Goal: Information Seeking & Learning: Check status

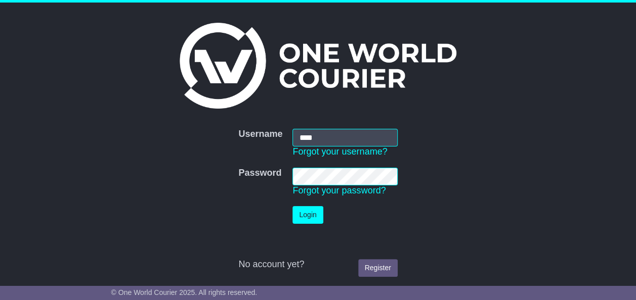
type input "****"
click at [311, 210] on button "Login" at bounding box center [307, 215] width 30 height 18
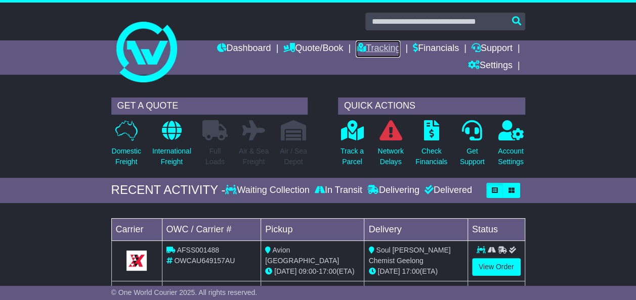
click at [370, 50] on link "Tracking" at bounding box center [378, 48] width 45 height 17
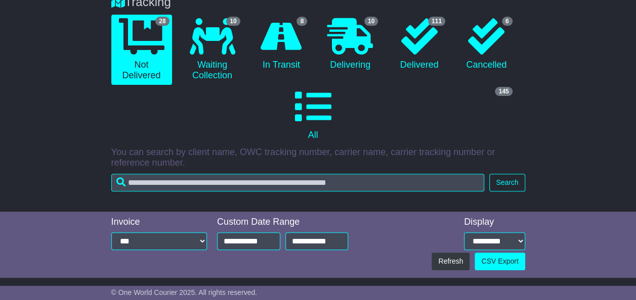
scroll to position [51, 0]
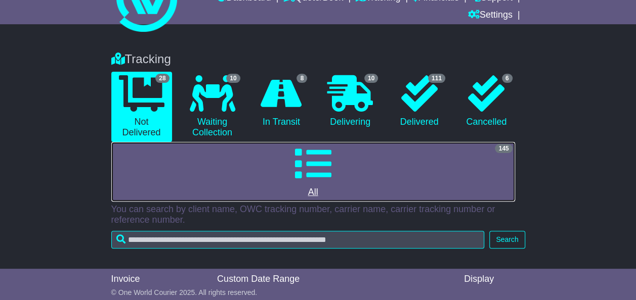
click at [311, 161] on icon at bounding box center [313, 164] width 36 height 36
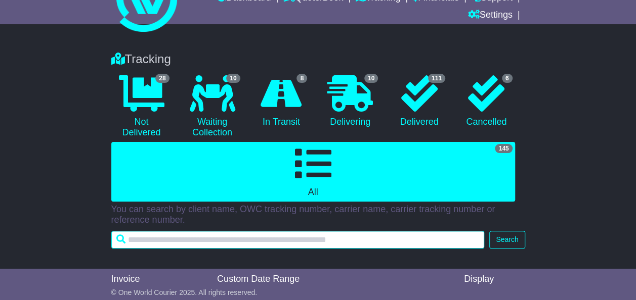
click at [163, 241] on input "text" at bounding box center [297, 240] width 373 height 18
type input "********"
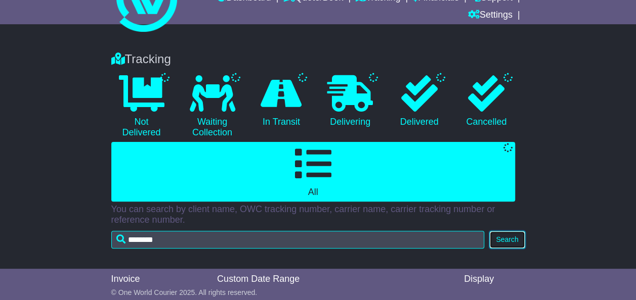
click at [519, 241] on button "Search" at bounding box center [506, 240] width 35 height 18
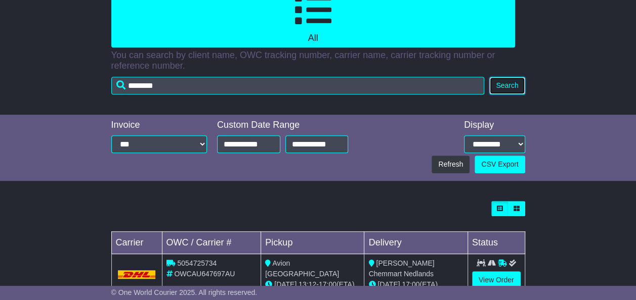
scroll to position [304, 0]
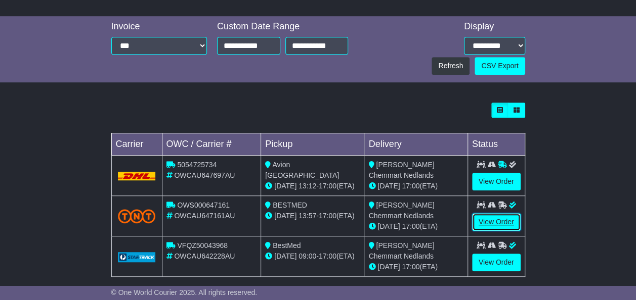
click at [503, 219] on link "View Order" at bounding box center [496, 222] width 49 height 18
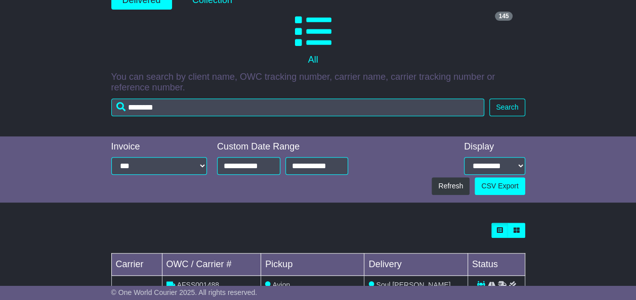
scroll to position [101, 0]
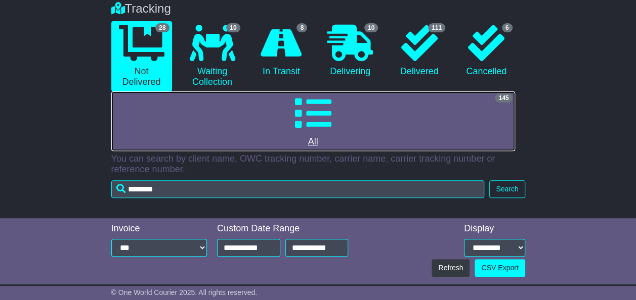
click at [331, 125] on link "145 All" at bounding box center [313, 122] width 404 height 60
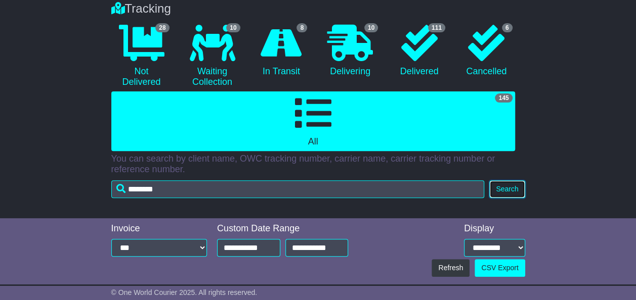
click at [511, 190] on button "Search" at bounding box center [506, 190] width 35 height 18
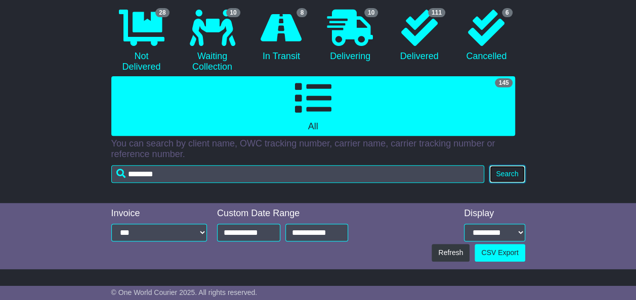
scroll to position [0, 0]
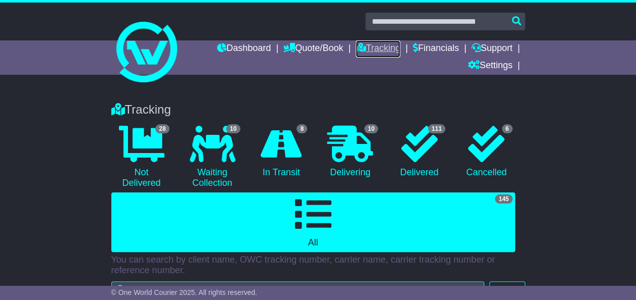
click at [384, 55] on link "Tracking" at bounding box center [378, 48] width 45 height 17
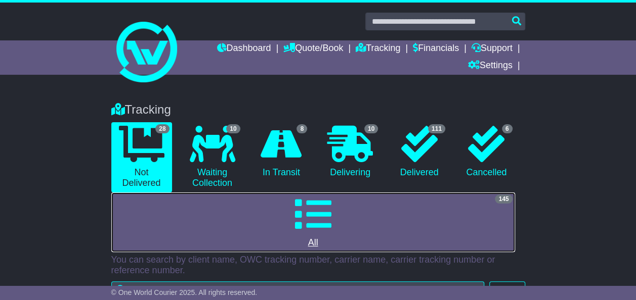
click at [323, 207] on icon at bounding box center [313, 214] width 36 height 36
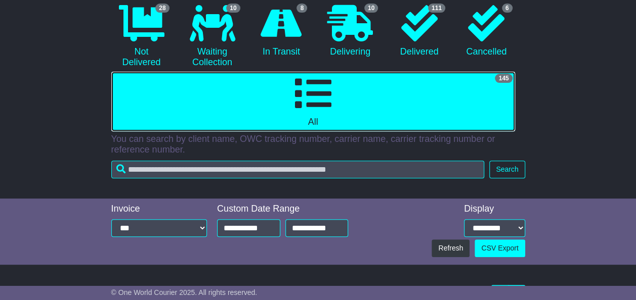
scroll to position [152, 0]
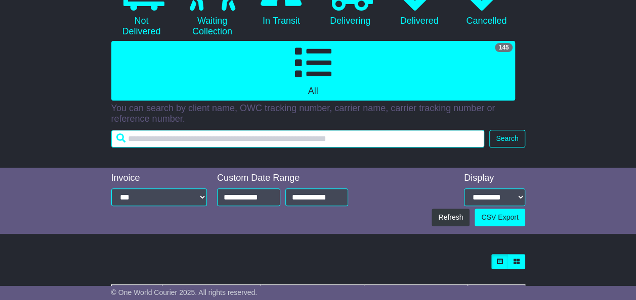
click at [198, 138] on input "text" at bounding box center [297, 139] width 373 height 18
type input "********"
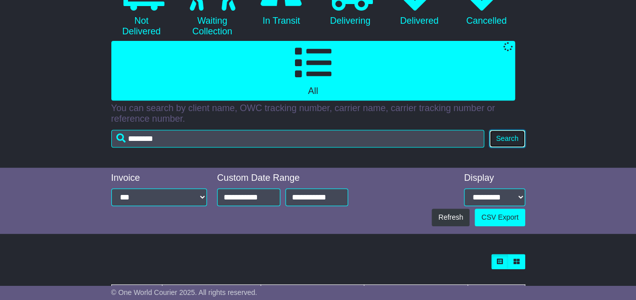
click at [500, 137] on button "Search" at bounding box center [506, 139] width 35 height 18
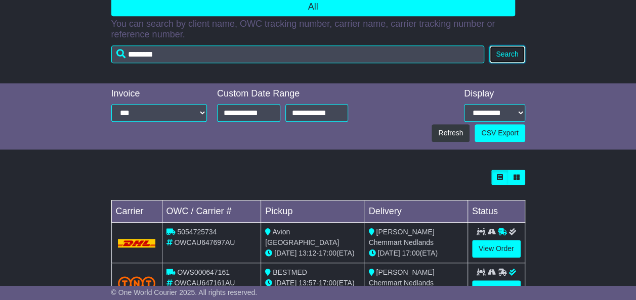
scroll to position [315, 0]
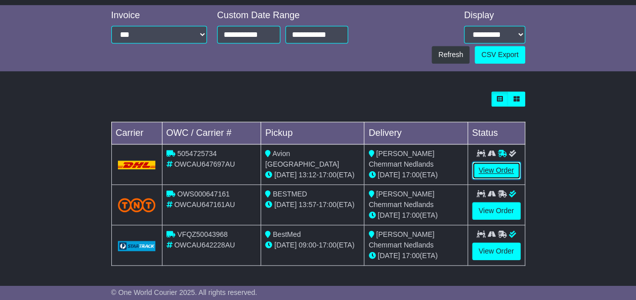
click at [503, 166] on link "View Order" at bounding box center [496, 171] width 49 height 18
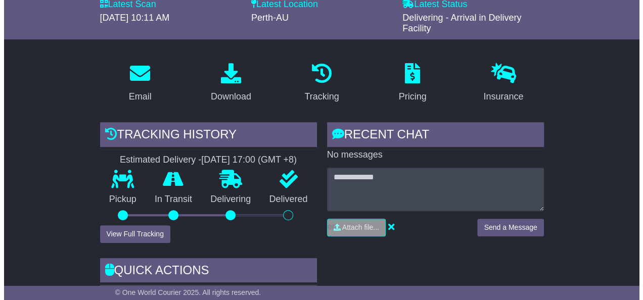
scroll to position [152, 0]
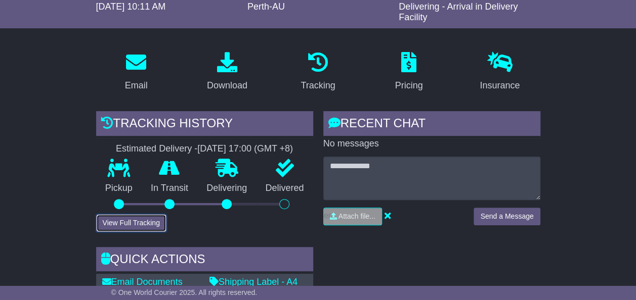
click at [150, 223] on button "View Full Tracking" at bounding box center [131, 223] width 70 height 18
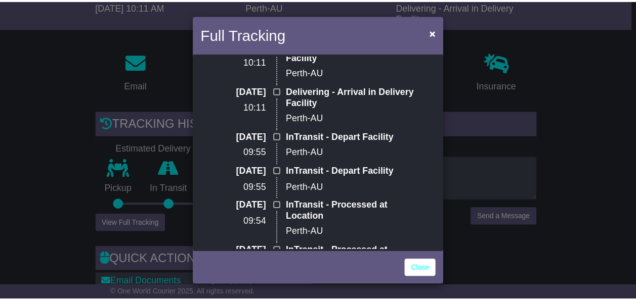
scroll to position [0, 0]
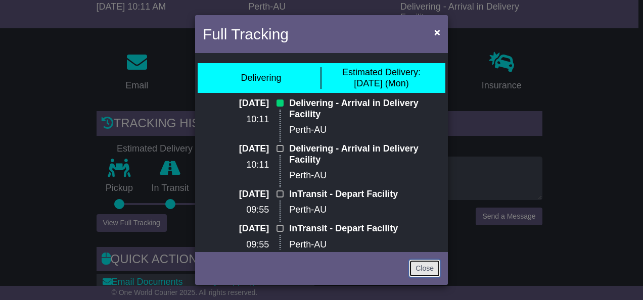
click at [415, 269] on link "Close" at bounding box center [424, 269] width 31 height 18
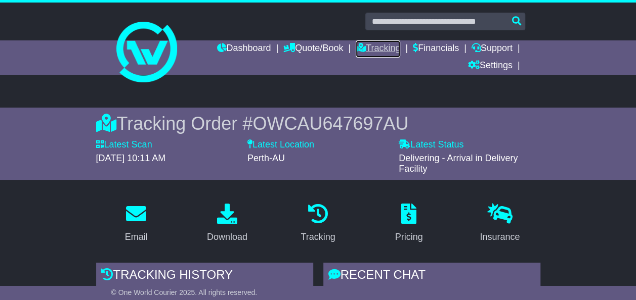
click at [373, 50] on link "Tracking" at bounding box center [378, 48] width 45 height 17
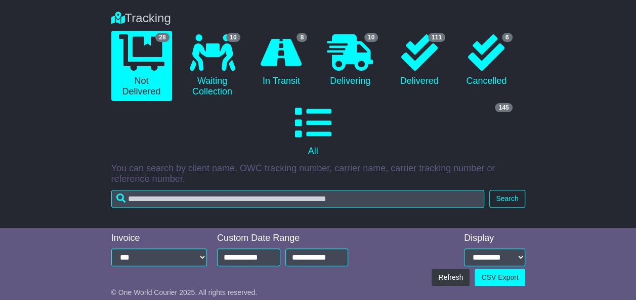
scroll to position [101, 0]
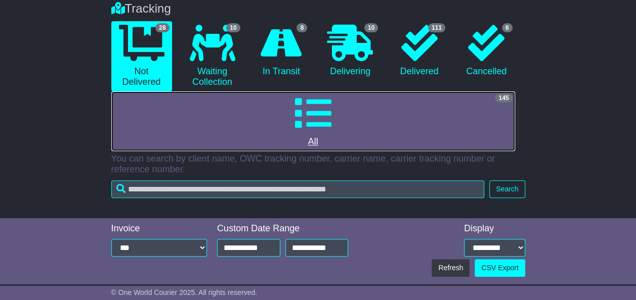
click at [326, 119] on icon at bounding box center [313, 113] width 36 height 36
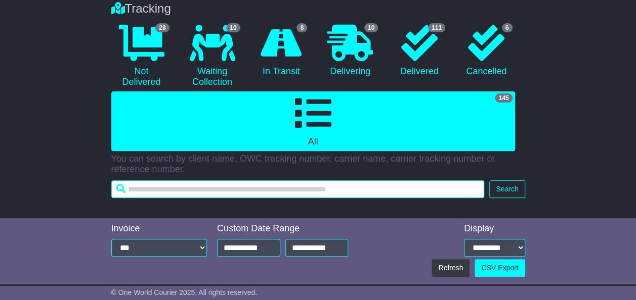
click at [161, 188] on input "text" at bounding box center [297, 190] width 373 height 18
type input "********"
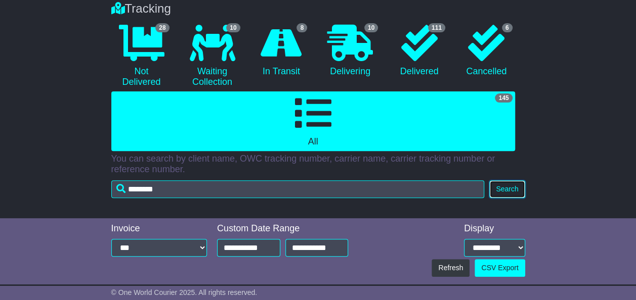
click at [512, 189] on button "Search" at bounding box center [506, 190] width 35 height 18
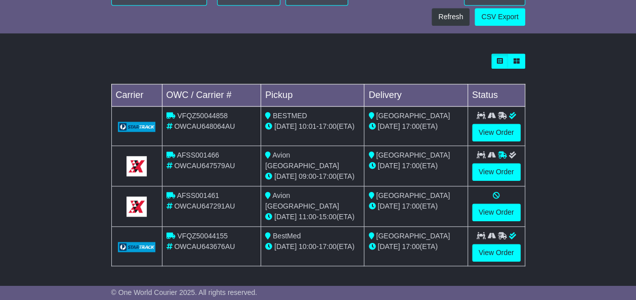
scroll to position [355, 0]
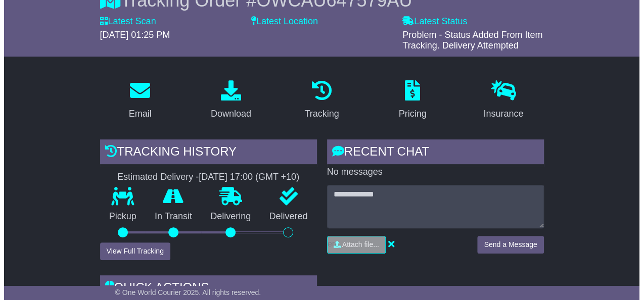
scroll to position [202, 0]
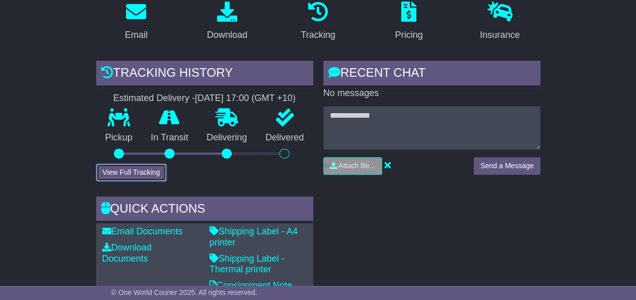
click at [140, 175] on button "View Full Tracking" at bounding box center [131, 173] width 70 height 18
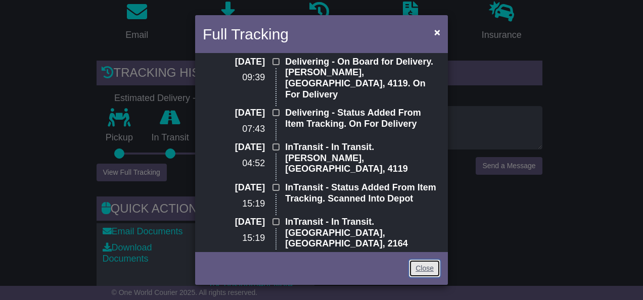
click at [421, 266] on link "Close" at bounding box center [424, 269] width 31 height 18
